Goal: Find specific page/section: Find specific page/section

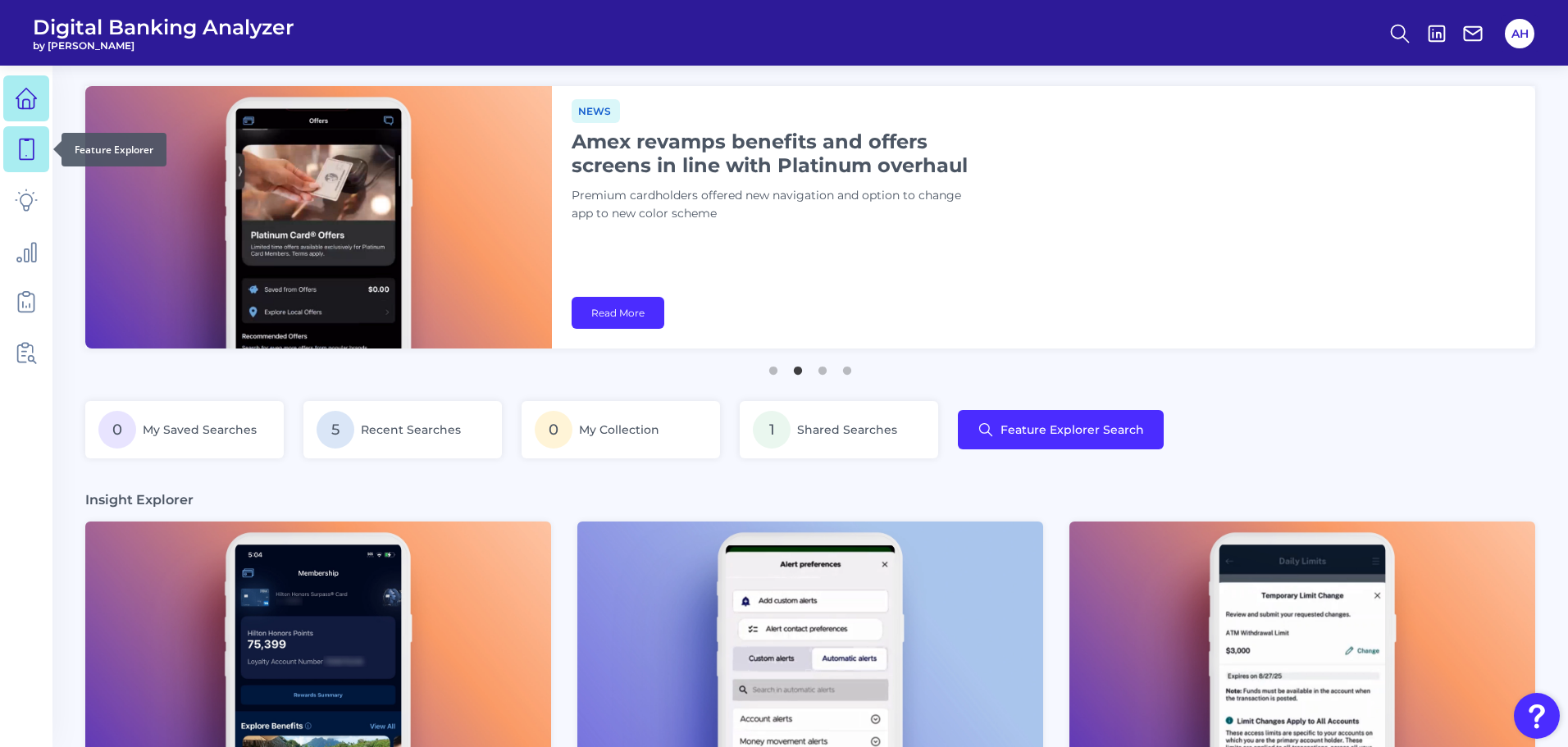
click at [17, 138] on icon at bounding box center [25, 149] width 23 height 23
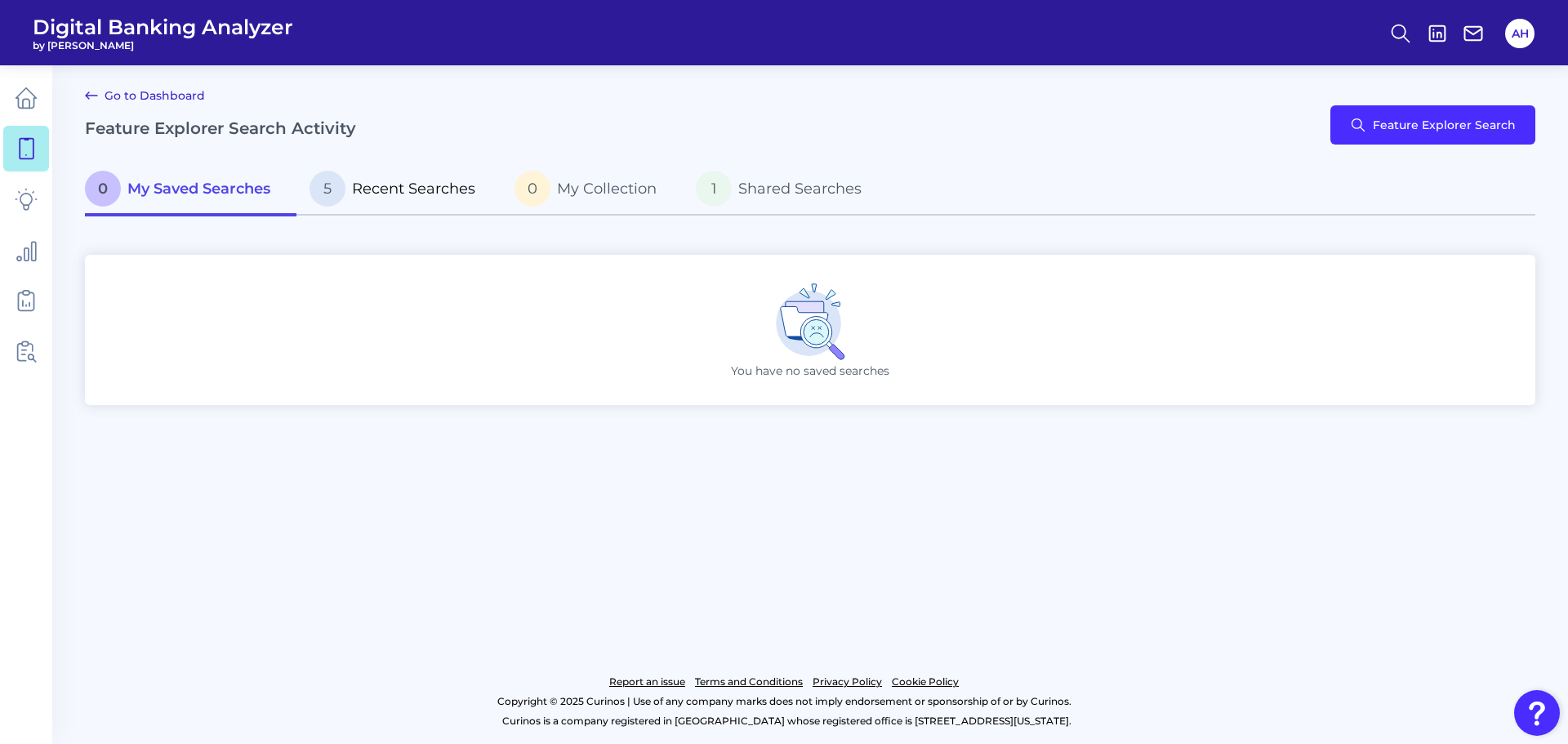
click at [403, 199] on p "5 Recent Searches" at bounding box center [392, 188] width 166 height 36
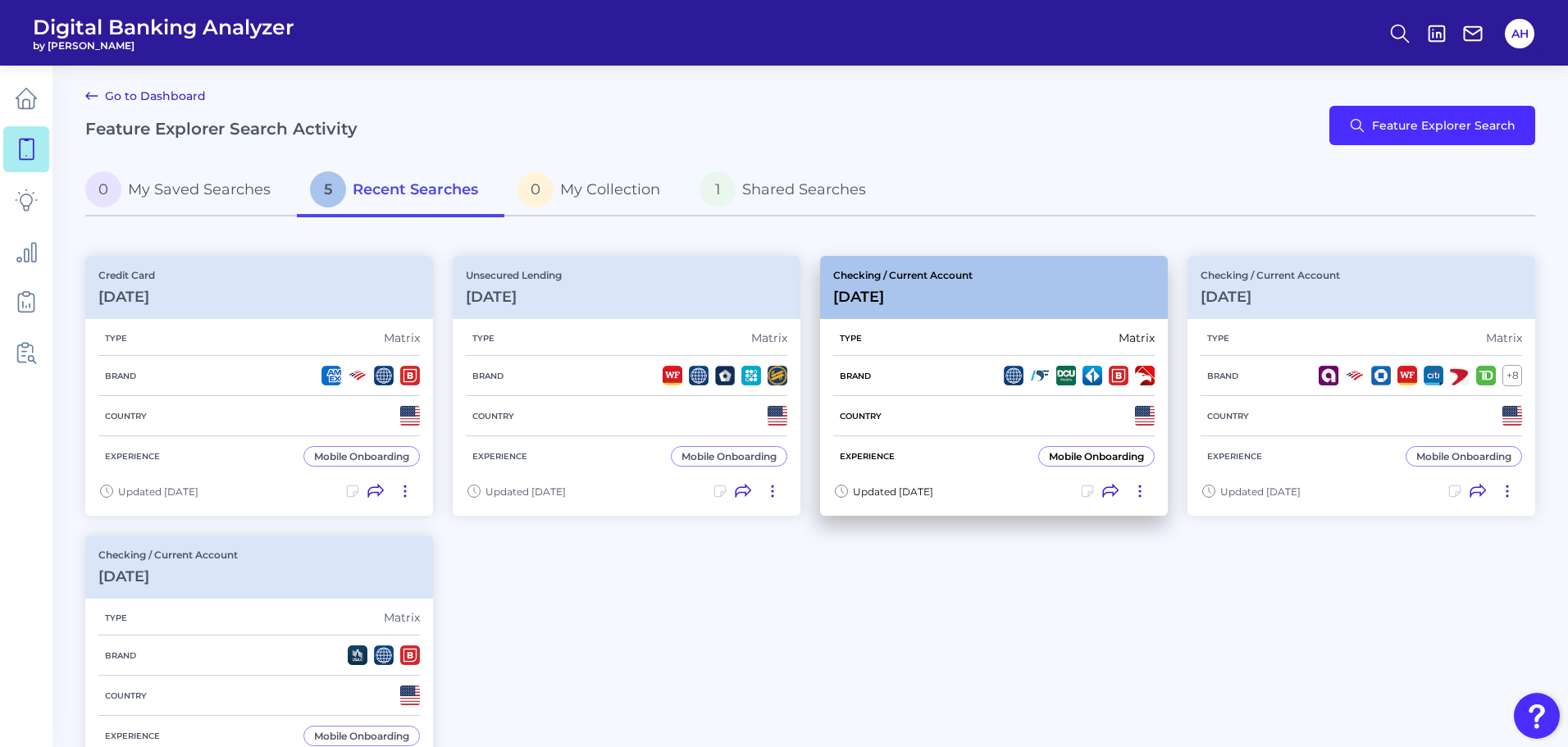
click at [965, 298] on h3 "[DATE]" at bounding box center [903, 297] width 139 height 18
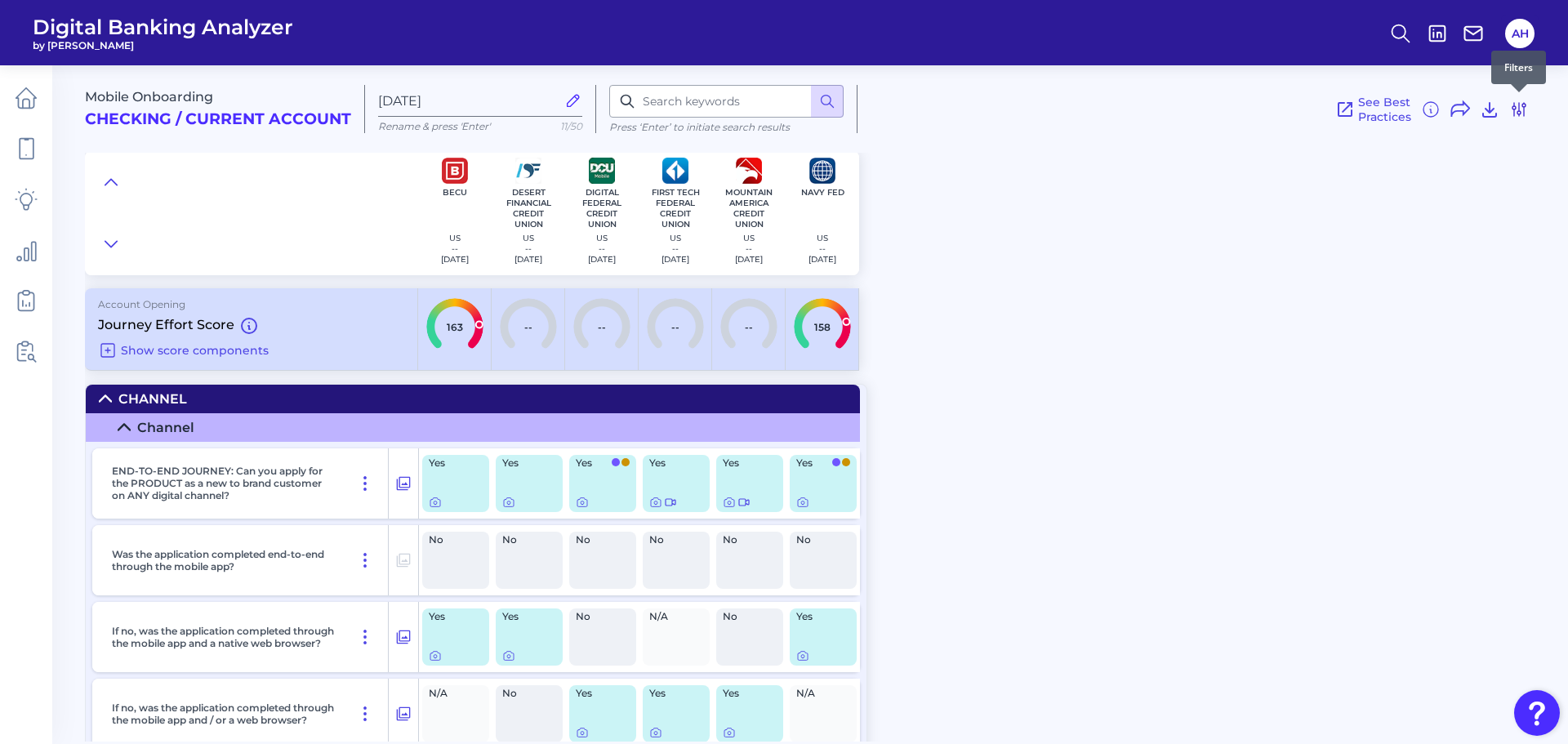
click at [1514, 122] on button at bounding box center [1519, 109] width 20 height 26
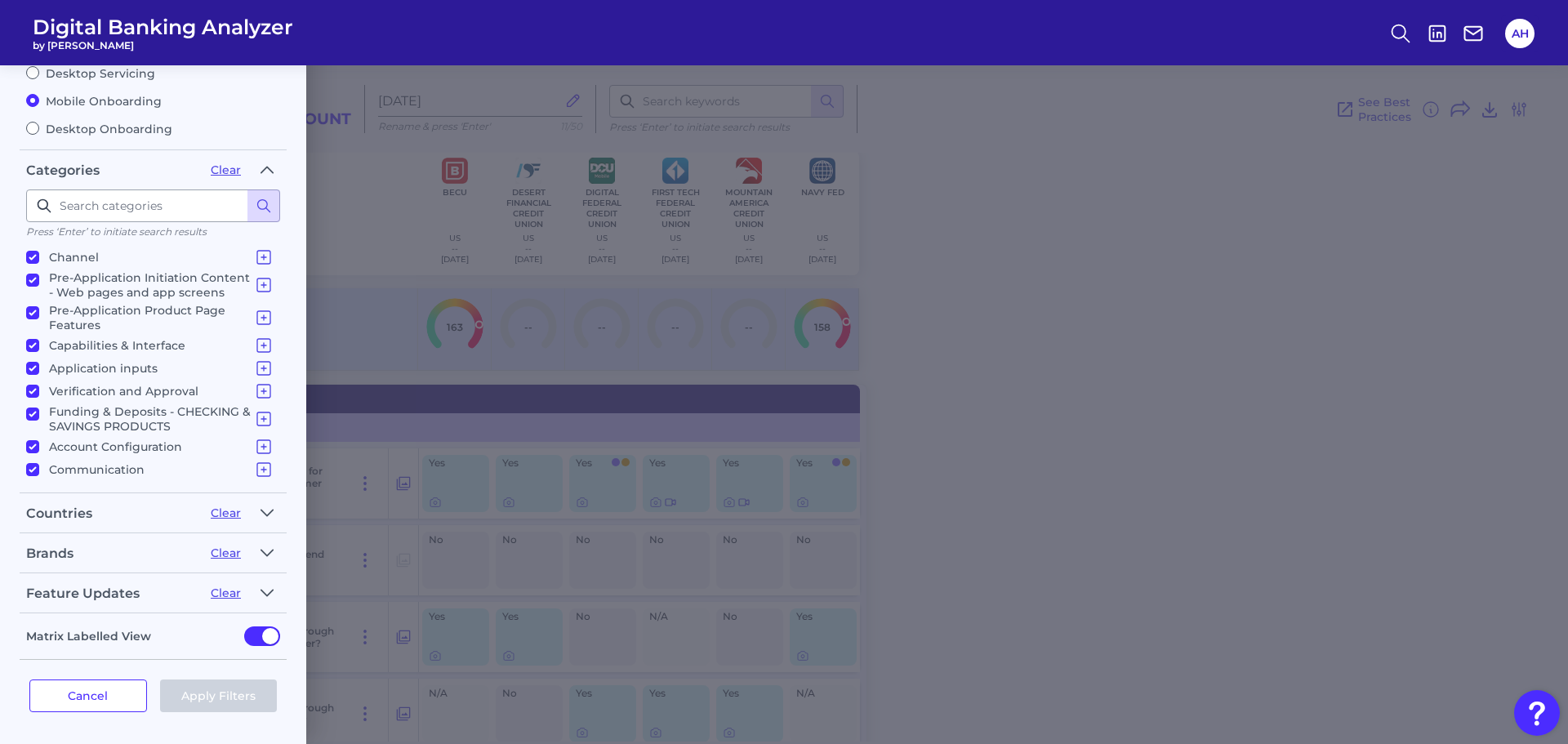
scroll to position [140, 0]
click at [261, 593] on icon "button" at bounding box center [267, 593] width 13 height 20
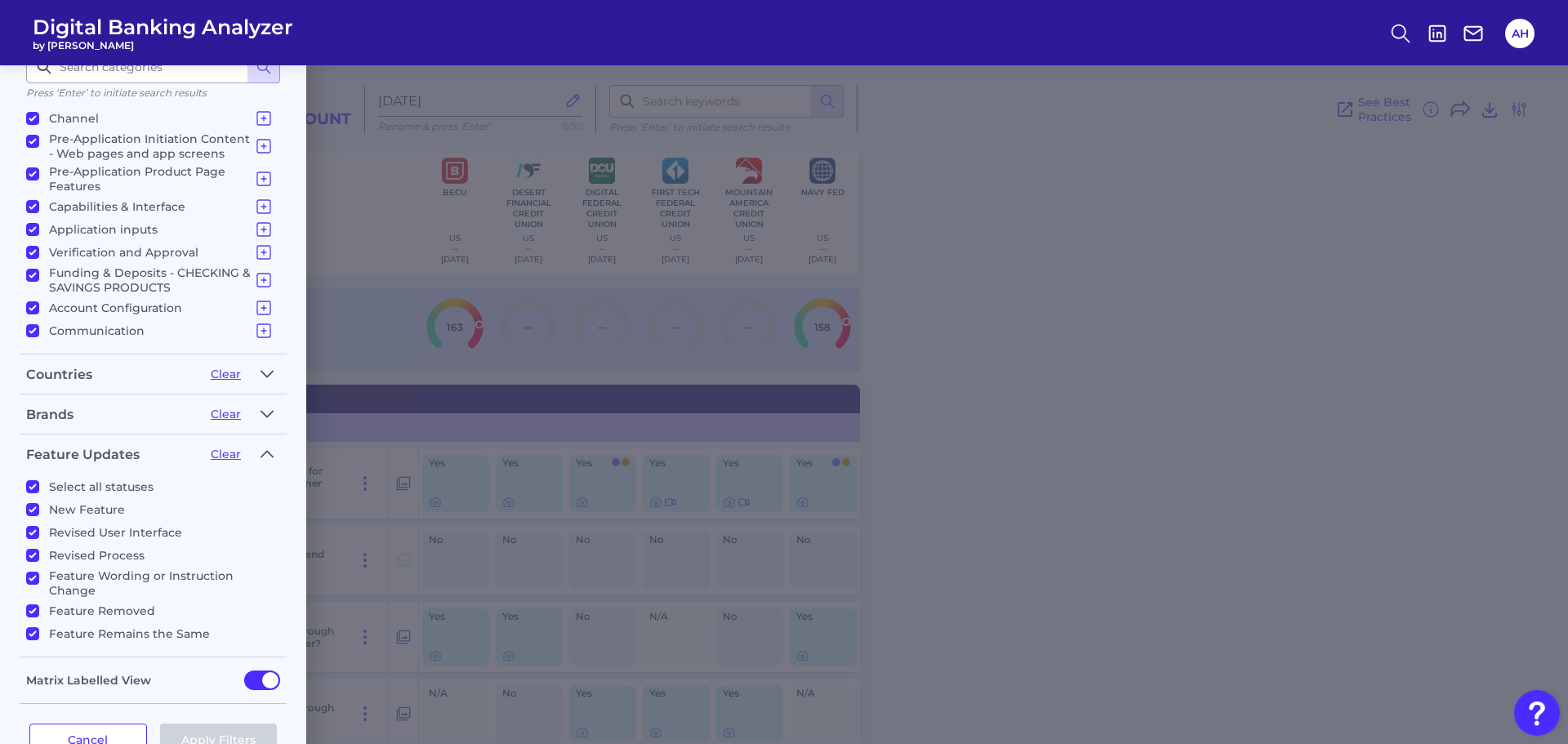
scroll to position [303, 0]
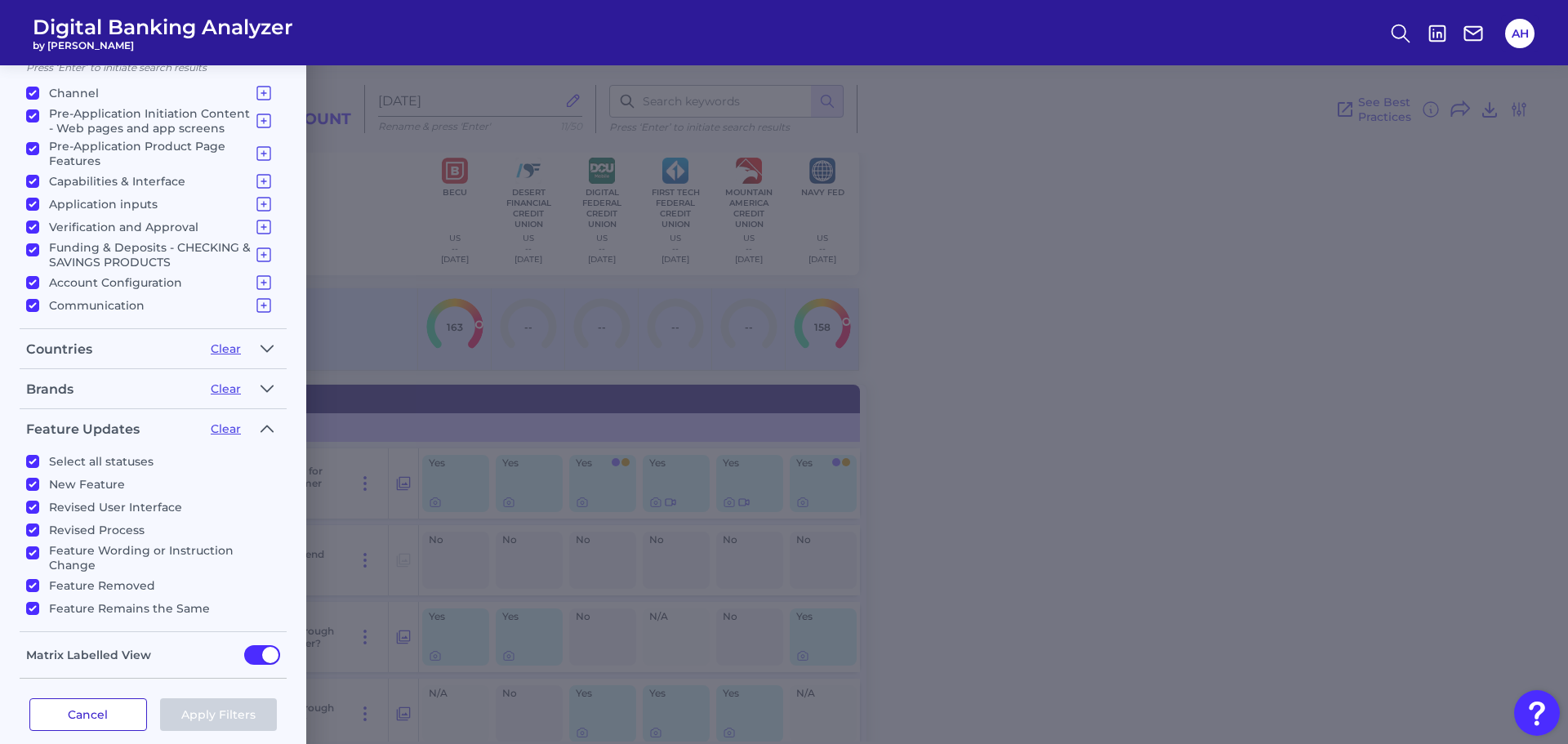
click at [126, 720] on button "Cancel" at bounding box center [88, 714] width 117 height 32
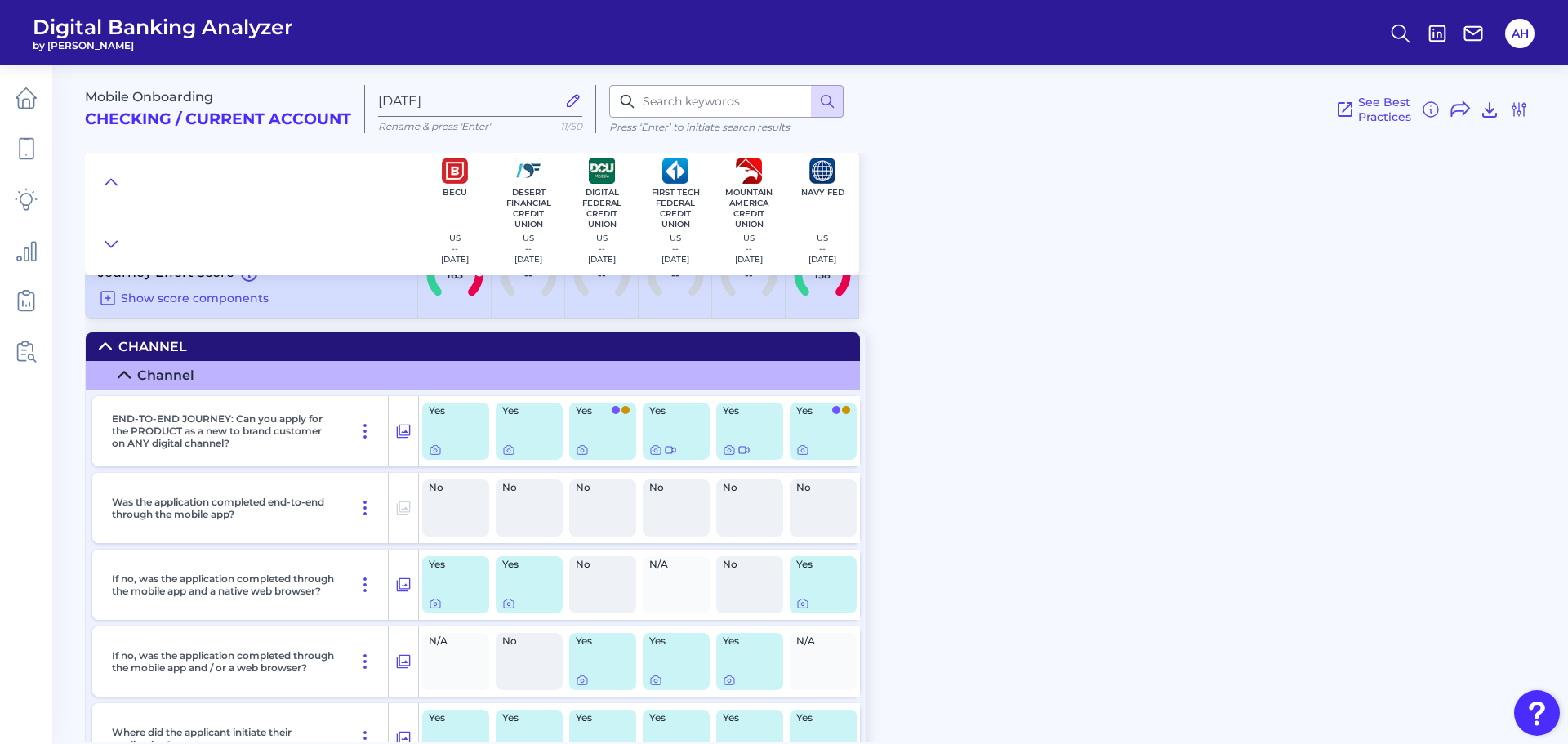
scroll to position [82, 0]
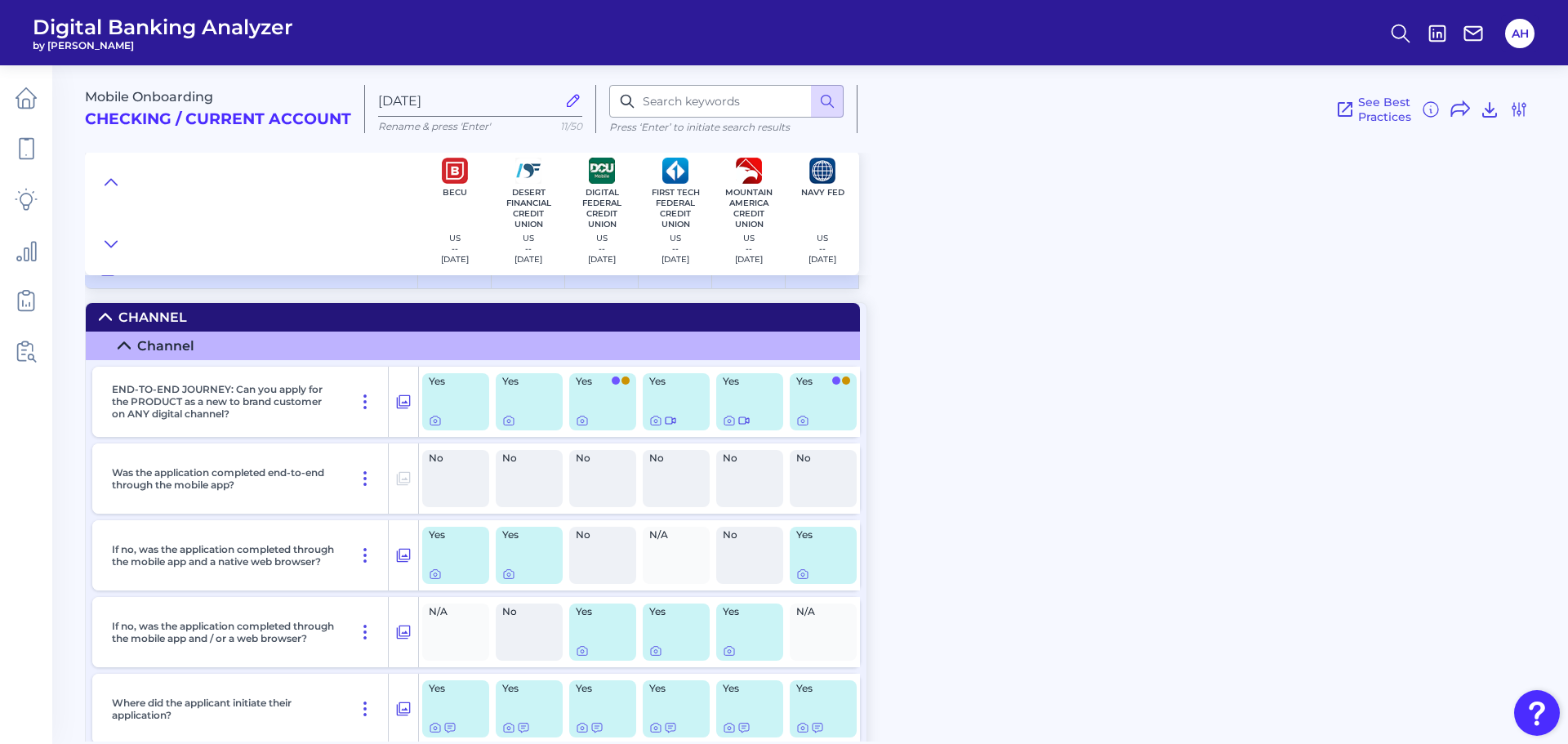
drag, startPoint x: 246, startPoint y: 444, endPoint x: 1202, endPoint y: 418, distance: 956.4
click at [1202, 418] on div "Mobile Onboarding Checking / Current Account [DATE] Rename & press 'Enter' 11/5…" at bounding box center [826, 396] width 1483 height 688
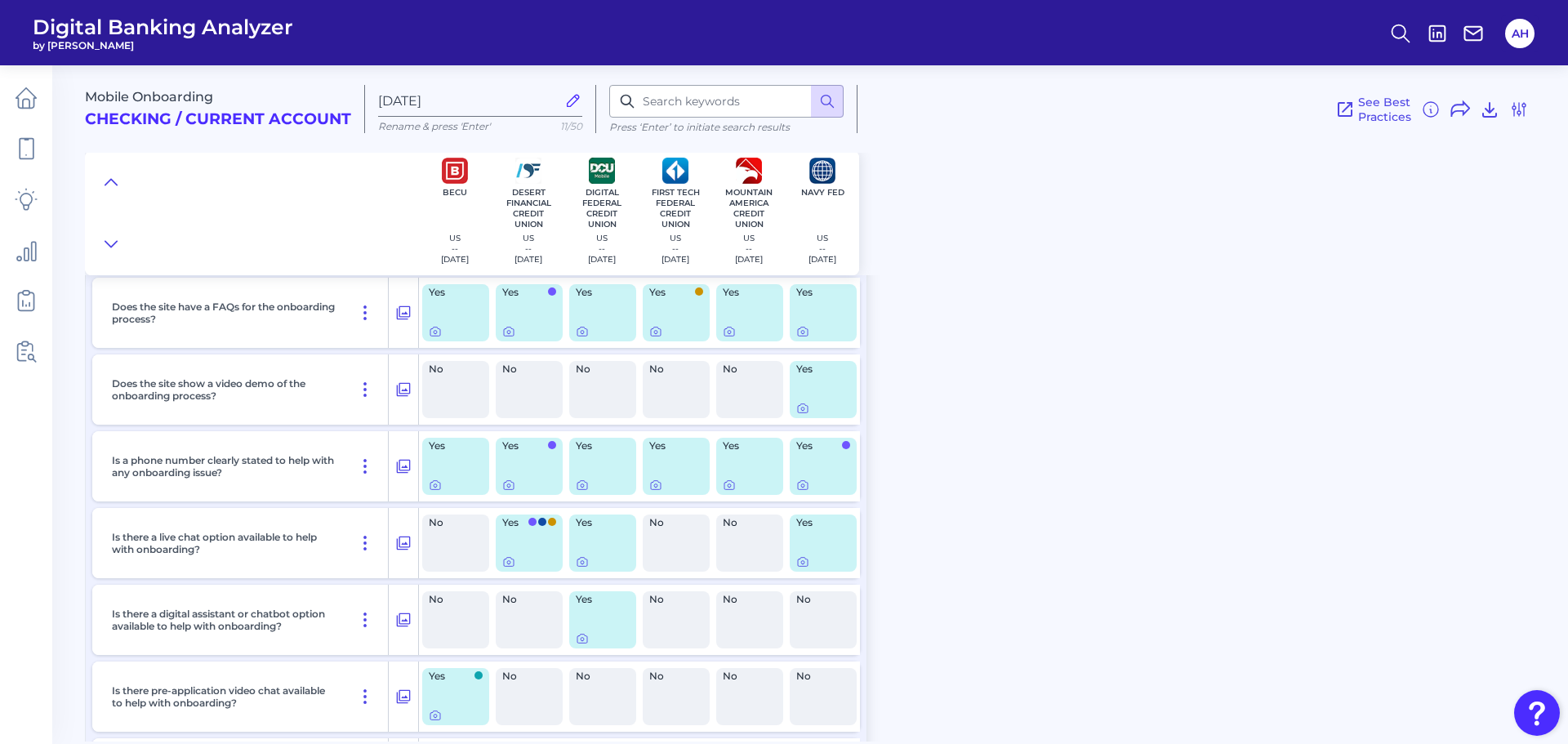
scroll to position [817, 0]
